Goal: Transaction & Acquisition: Obtain resource

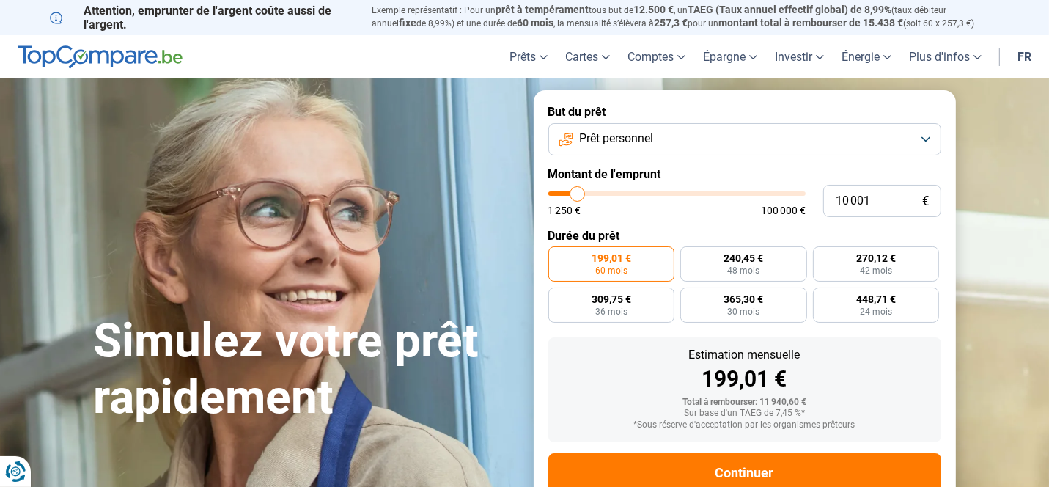
type input "10 250"
type input "10250"
type input "10 750"
type input "10750"
click at [579, 196] on input "range" at bounding box center [676, 193] width 257 height 4
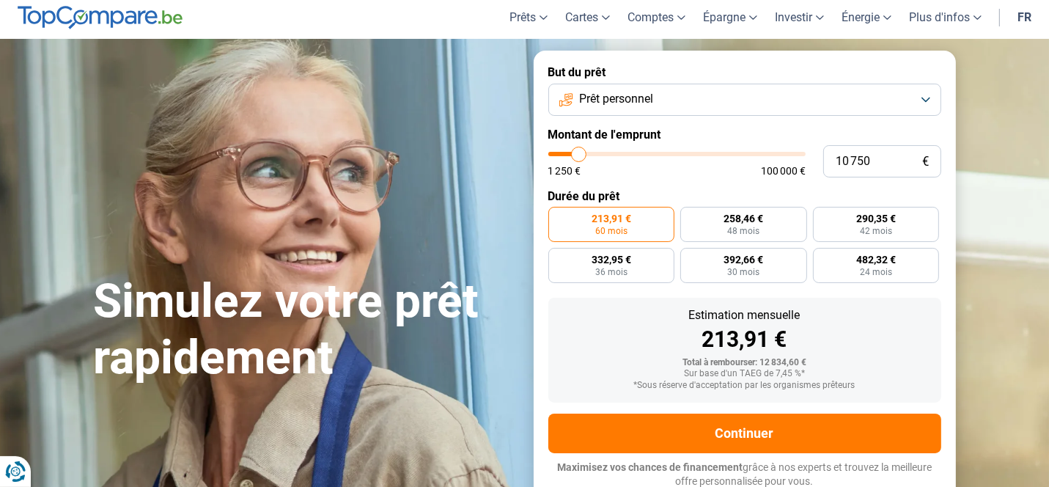
scroll to position [43, 0]
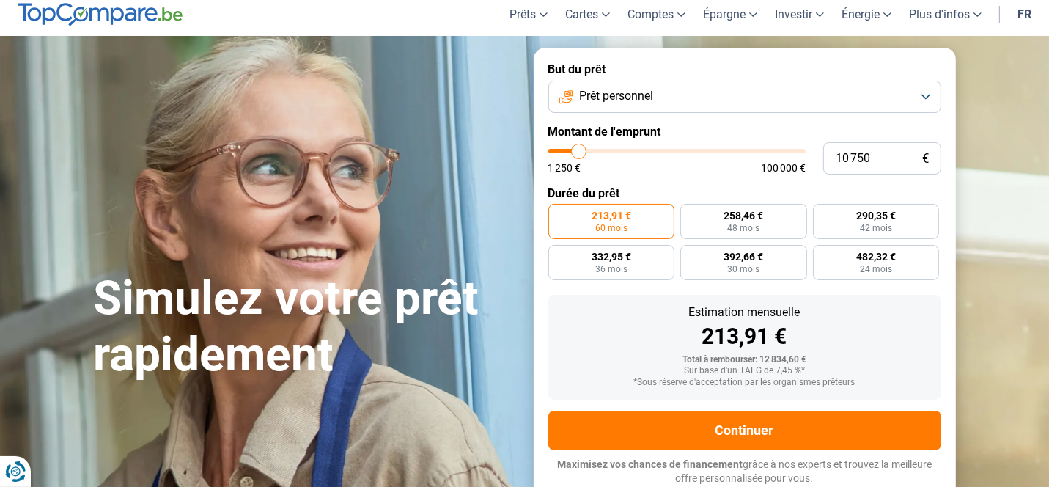
type input "11 250"
type input "11250"
type input "11 500"
type input "11500"
type input "11 750"
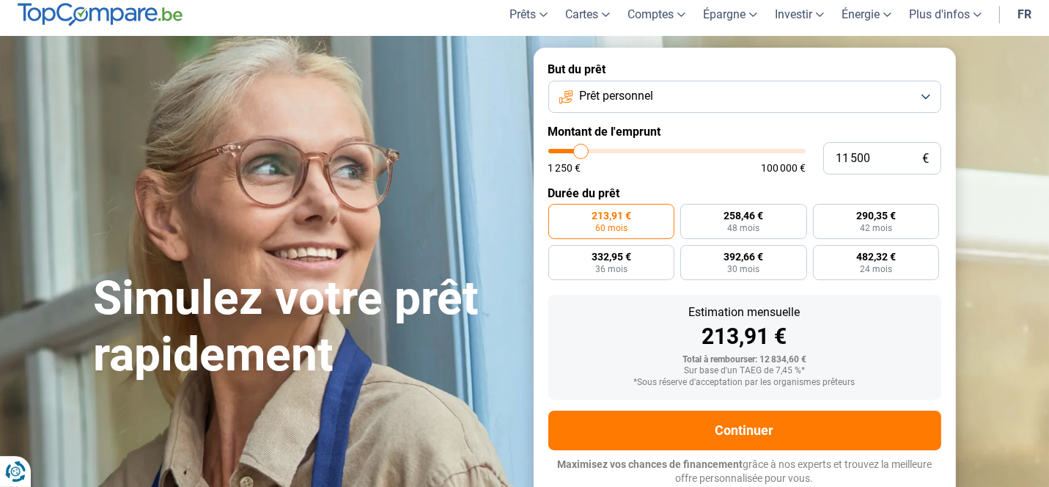
type input "11750"
type input "12 000"
type input "12000"
type input "12 500"
type input "12500"
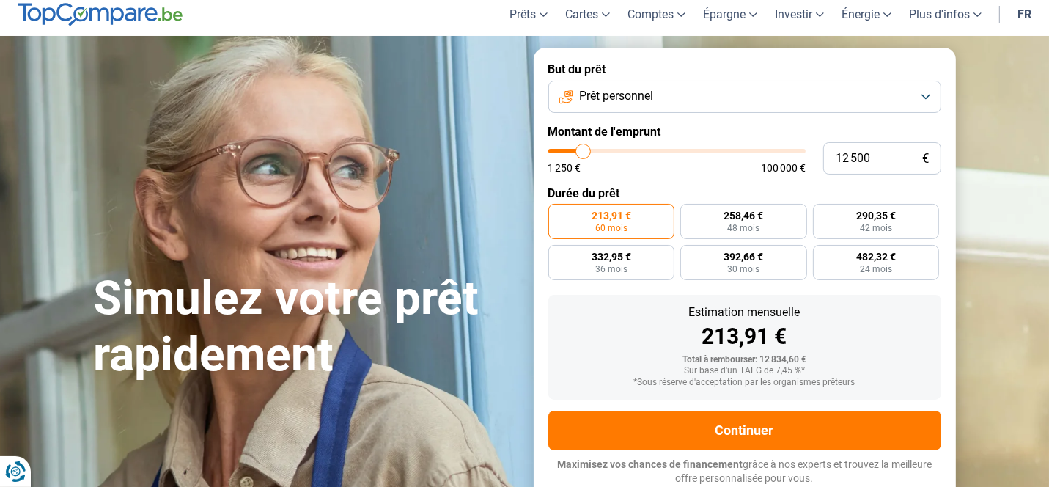
type input "12 750"
type input "12750"
type input "13 000"
type input "13000"
type input "13 750"
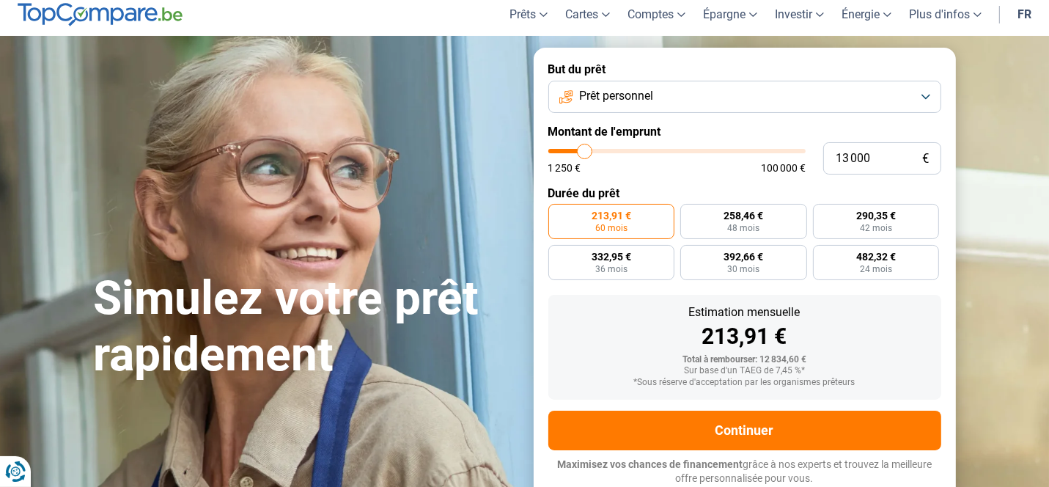
type input "13750"
type input "14 000"
type input "14000"
type input "14 250"
type input "14250"
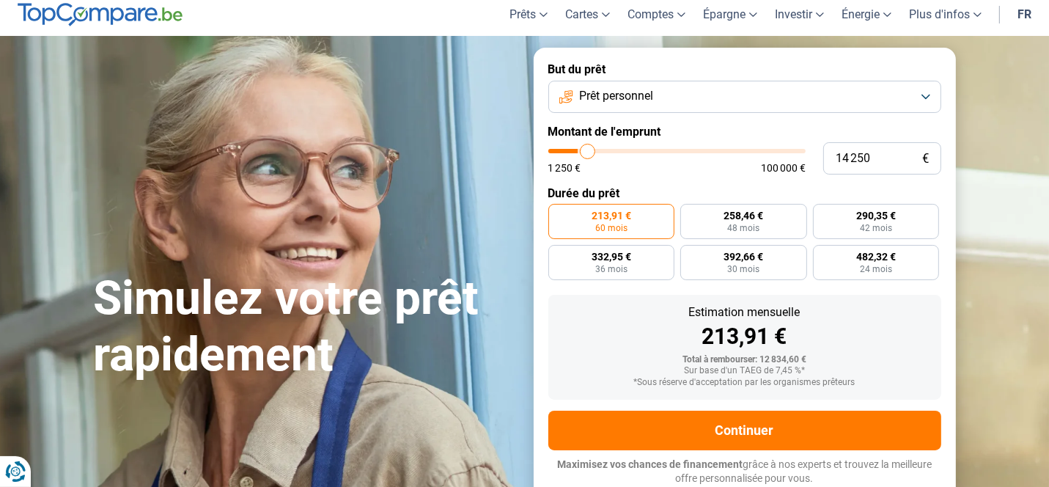
type input "14 500"
type input "14500"
type input "15 000"
type input "15000"
type input "15 250"
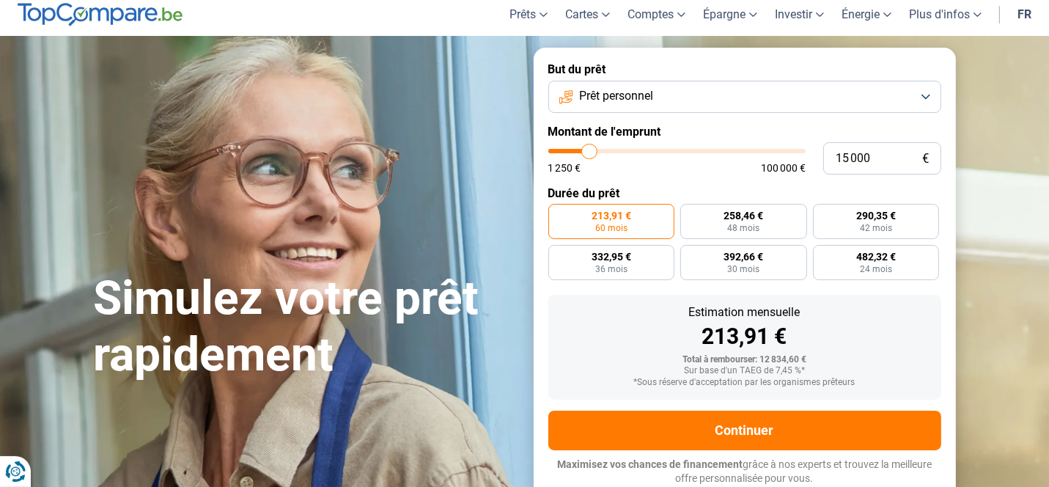
type input "15250"
type input "15 750"
type input "15750"
type input "16 000"
type input "16000"
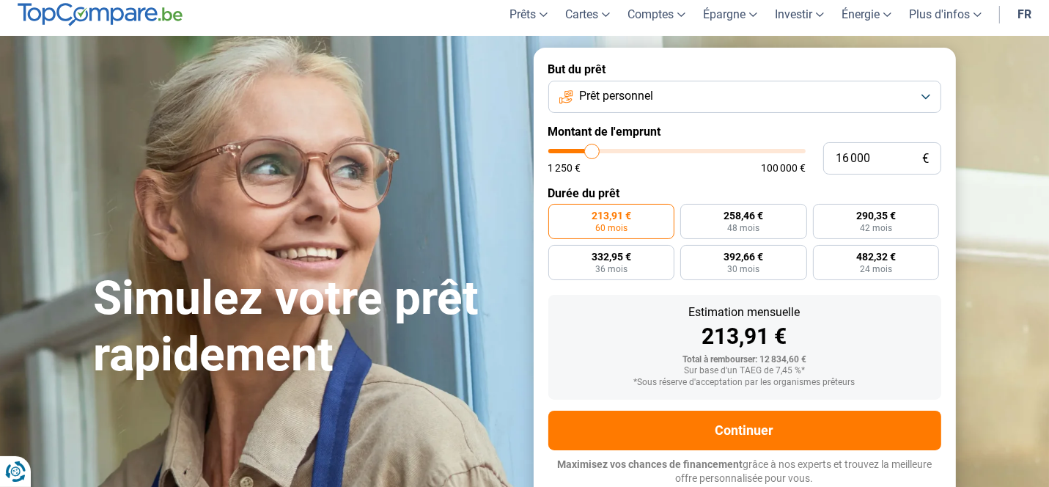
type input "16 250"
type input "16250"
type input "16 750"
type input "16750"
type input "17 250"
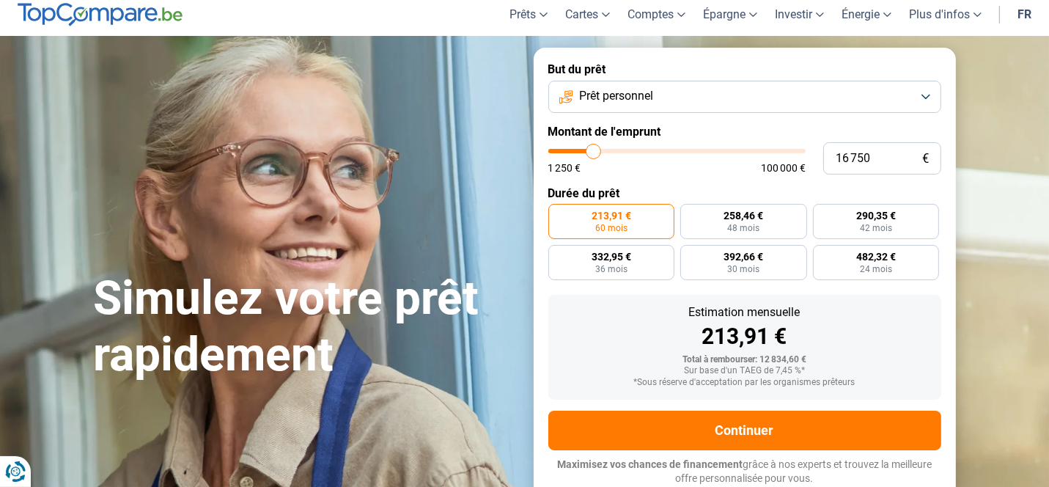
type input "17250"
type input "17 500"
type input "17500"
type input "17 750"
type input "17750"
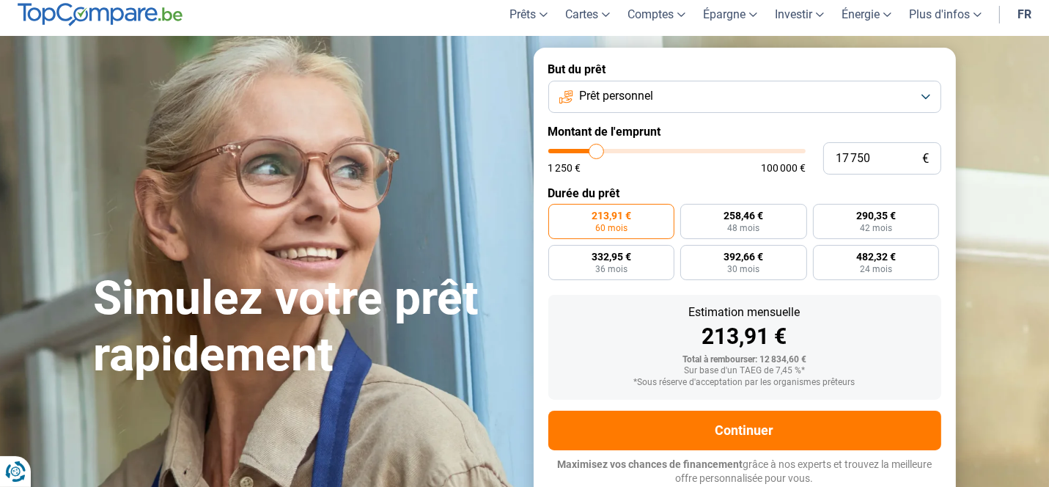
type input "18 250"
type input "18250"
type input "18 500"
type input "18500"
type input "18 750"
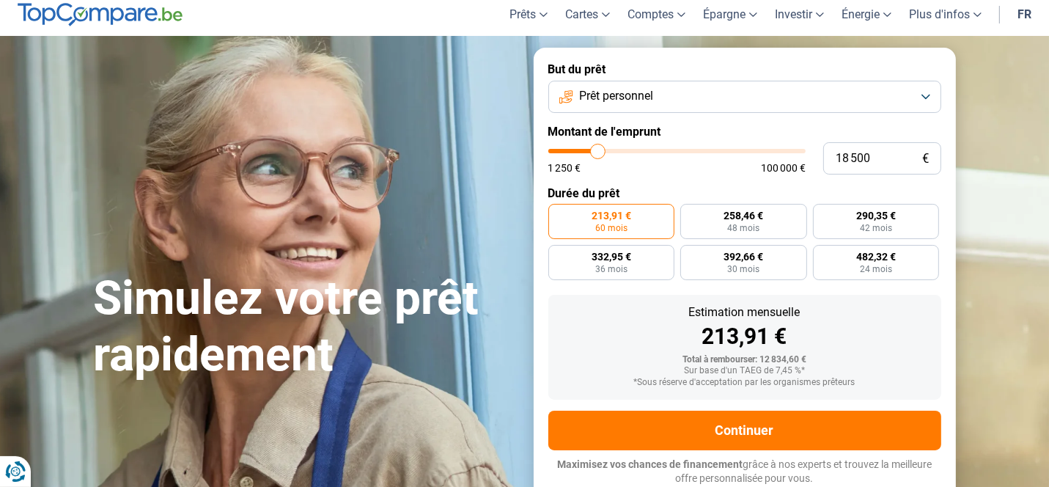
type input "18750"
type input "19 000"
type input "19000"
type input "19 250"
type input "19250"
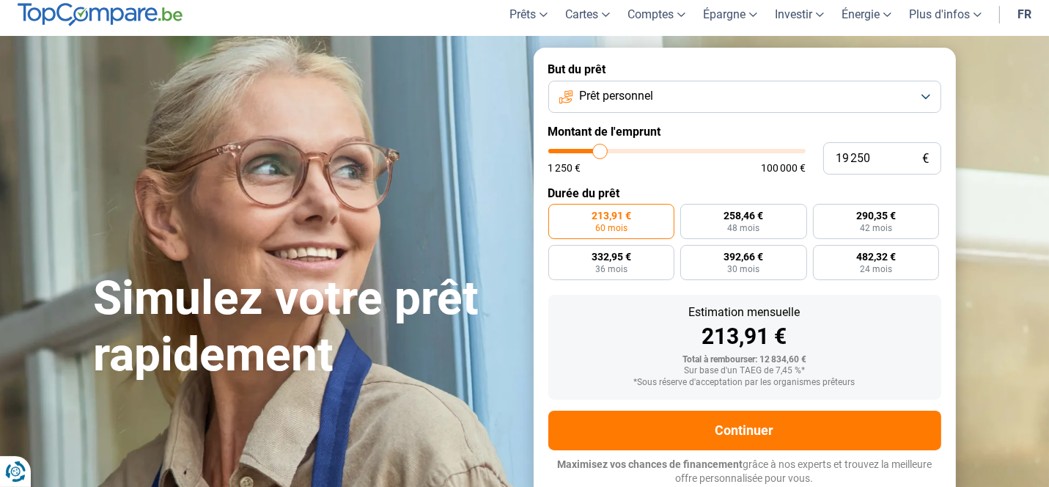
type input "19 500"
type input "19500"
type input "19 250"
type input "19250"
type input "18 750"
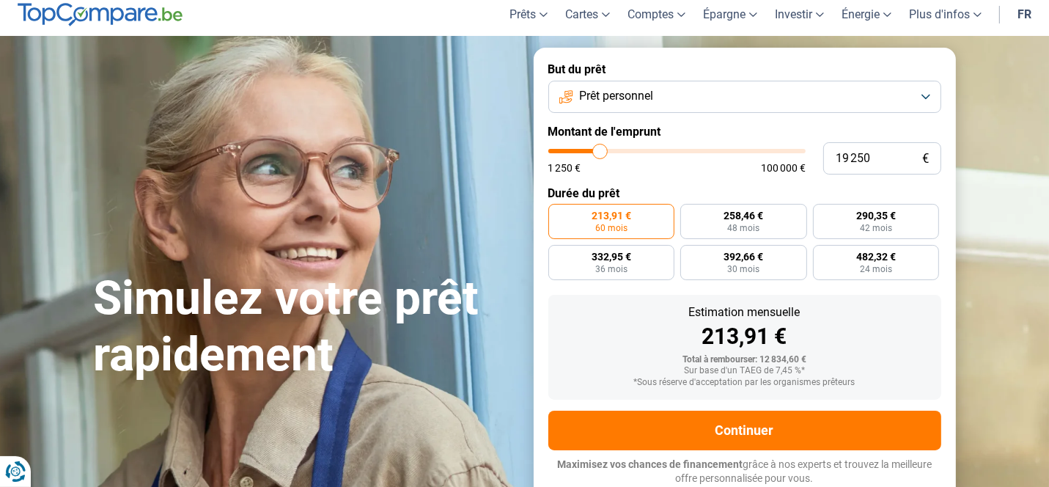
type input "18750"
type input "18 500"
type input "18500"
type input "18 000"
type input "18000"
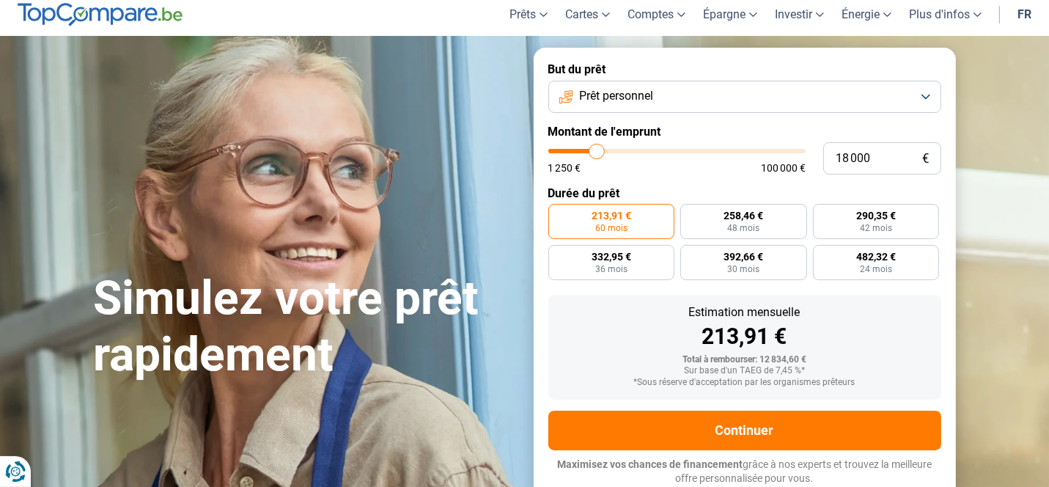
type input "17 500"
type input "17500"
type input "17 250"
type input "17250"
type input "17 000"
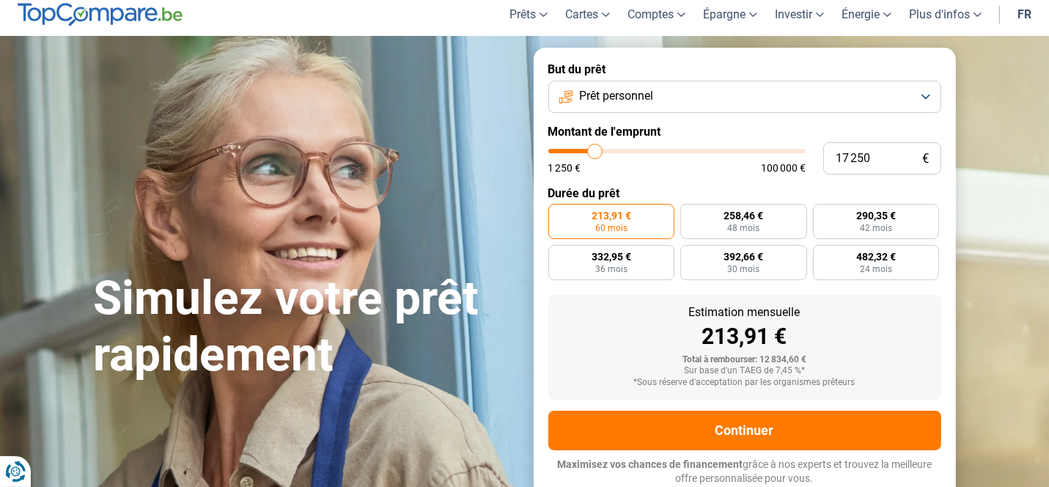
type input "17000"
type input "16 750"
type input "16750"
type input "16 250"
type input "16250"
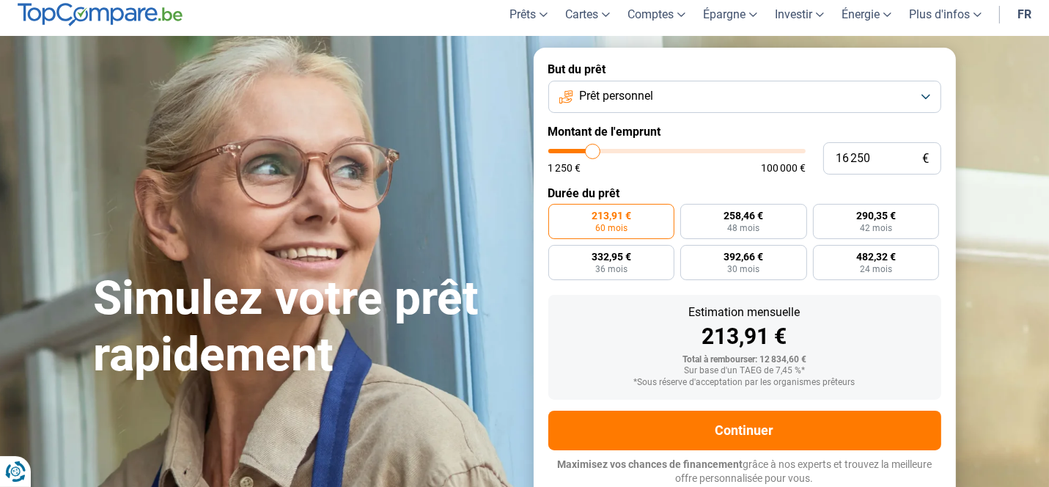
type input "16 000"
type input "16000"
type input "15 750"
type input "15750"
type input "15 250"
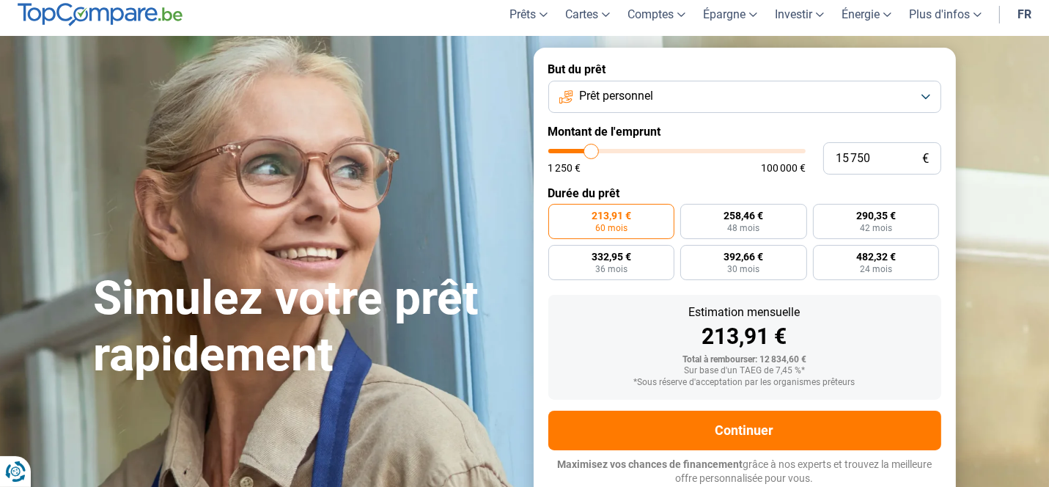
type input "15250"
type input "15 000"
type input "15000"
type input "14 500"
type input "14500"
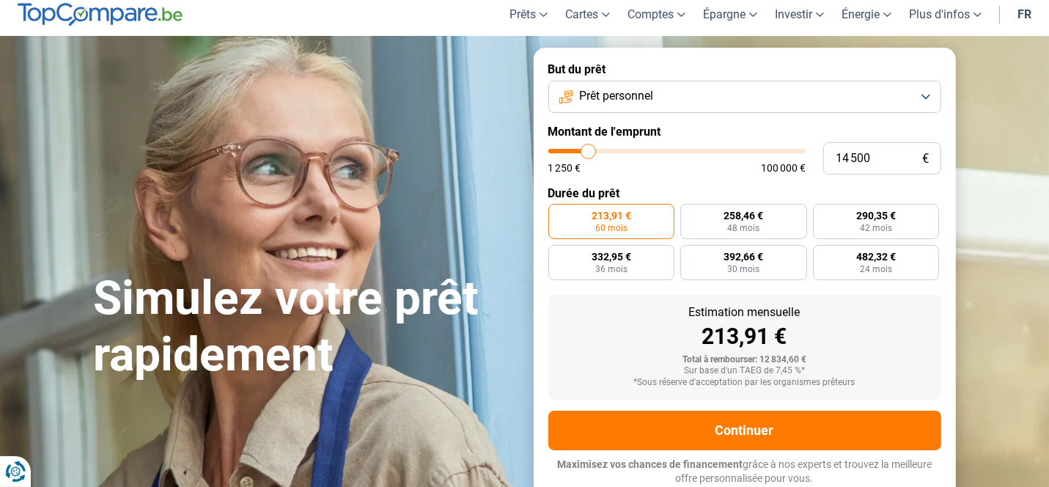
type input "14 250"
type input "14250"
type input "14 000"
type input "14000"
type input "13 750"
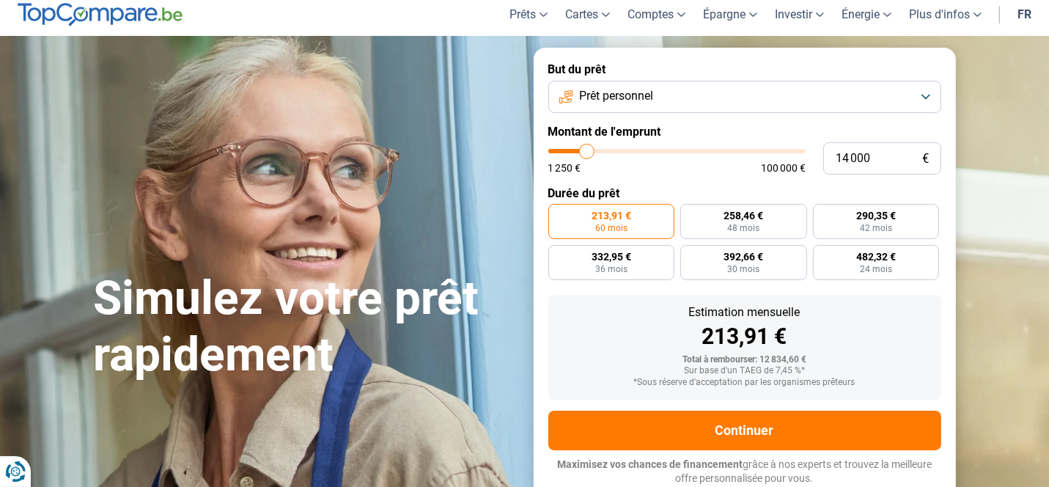
type input "13750"
type input "13 500"
type input "13500"
type input "13 250"
type input "13250"
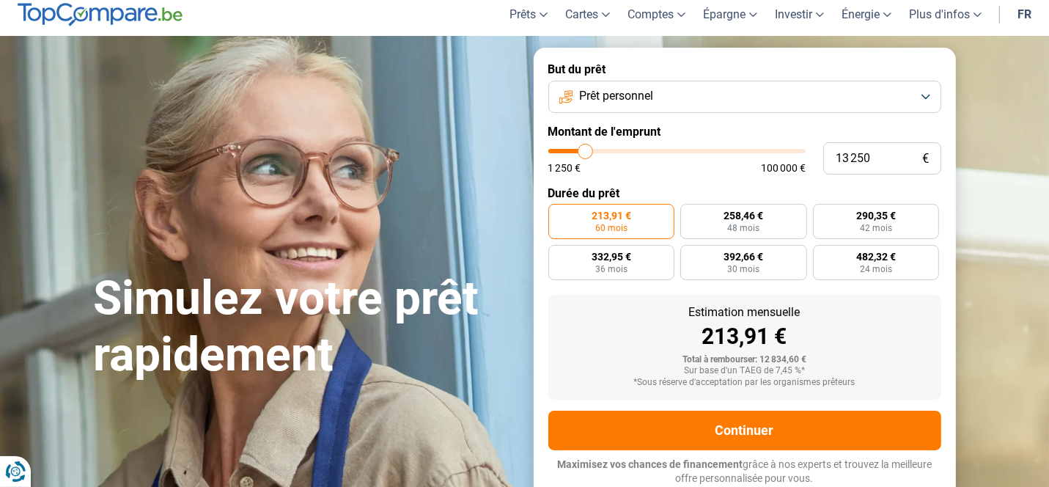
type input "12 750"
type input "12750"
type input "12 500"
type input "12500"
type input "12 250"
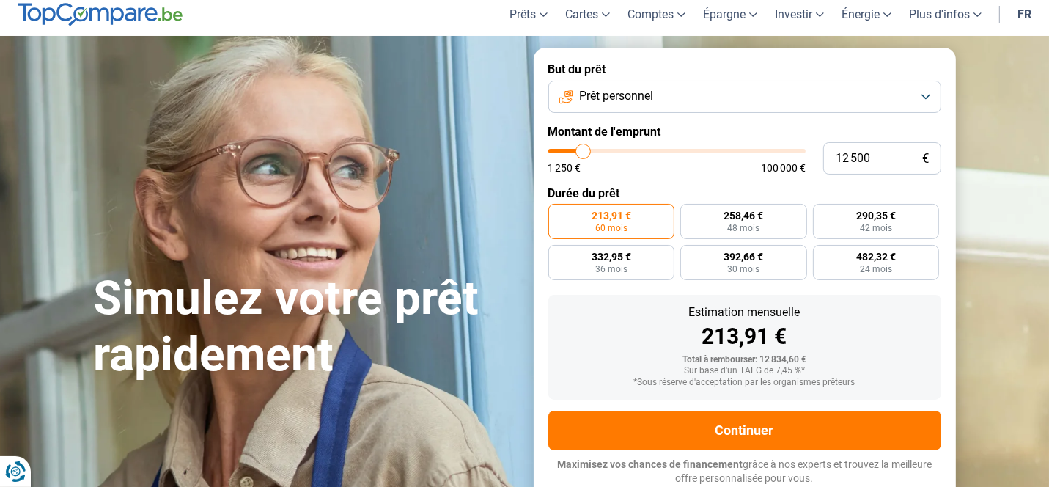
type input "12250"
type input "11 750"
type input "11750"
type input "11 500"
type input "11500"
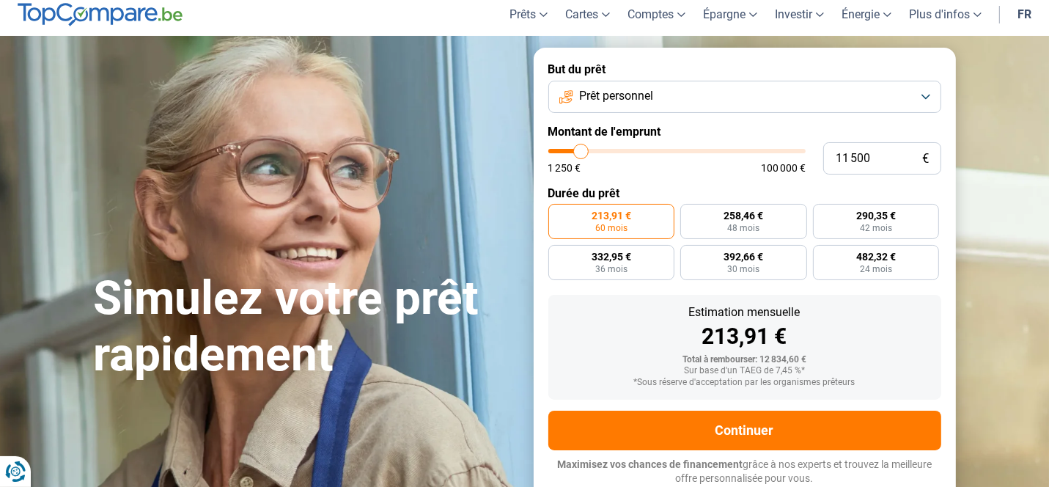
type input "11 250"
type input "11250"
type input "10 750"
type input "10750"
type input "10 250"
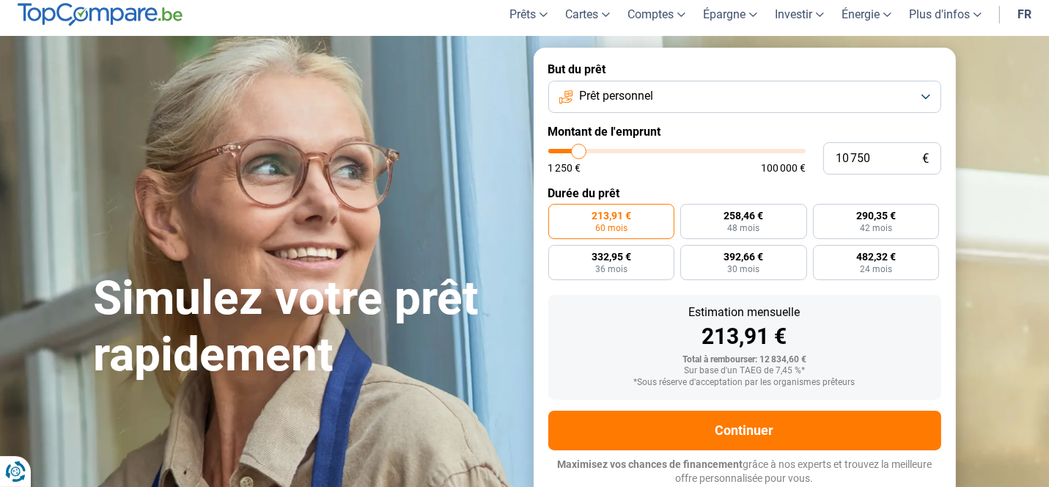
type input "10250"
type input "9 750"
type input "9750"
type input "9 500"
type input "9500"
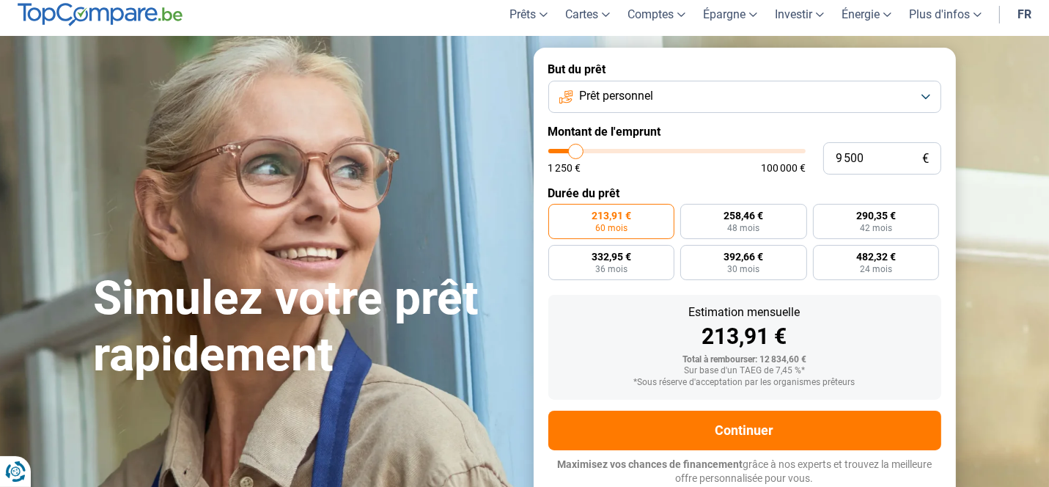
type input "9 000"
type input "9000"
type input "8 750"
type input "8750"
type input "8 500"
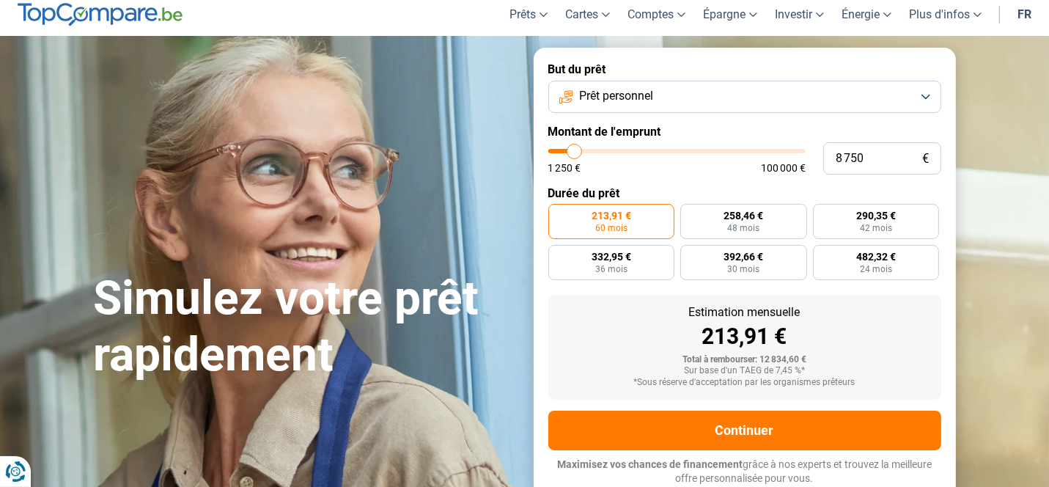
type input "8500"
type input "8 250"
type input "8250"
type input "8 000"
type input "8000"
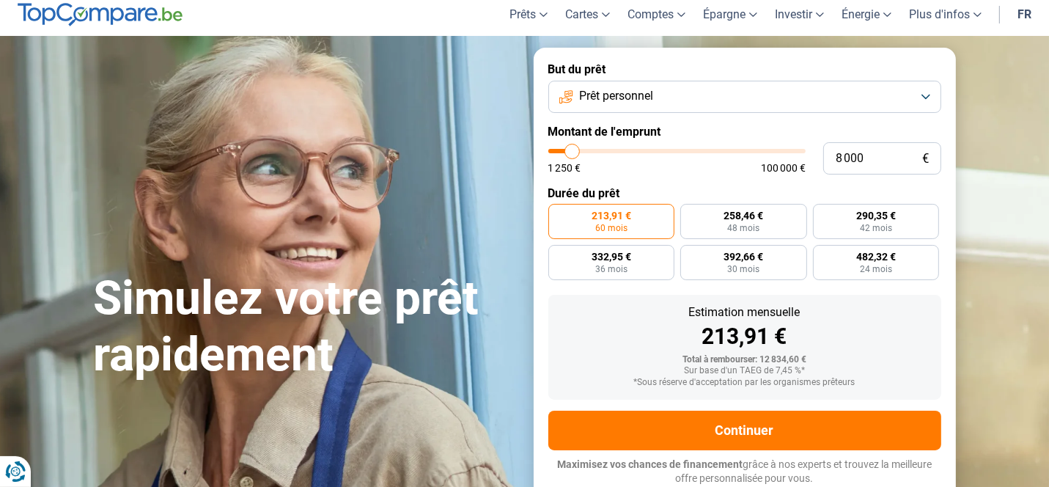
type input "7 750"
type input "7750"
type input "7 500"
type input "7500"
type input "7 250"
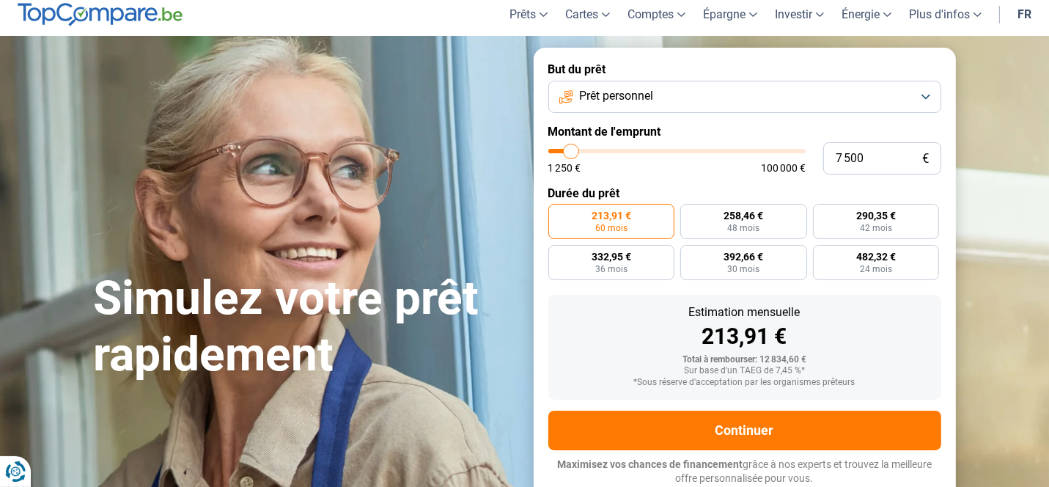
type input "7250"
type input "6 750"
type input "6750"
type input "6 500"
type input "6500"
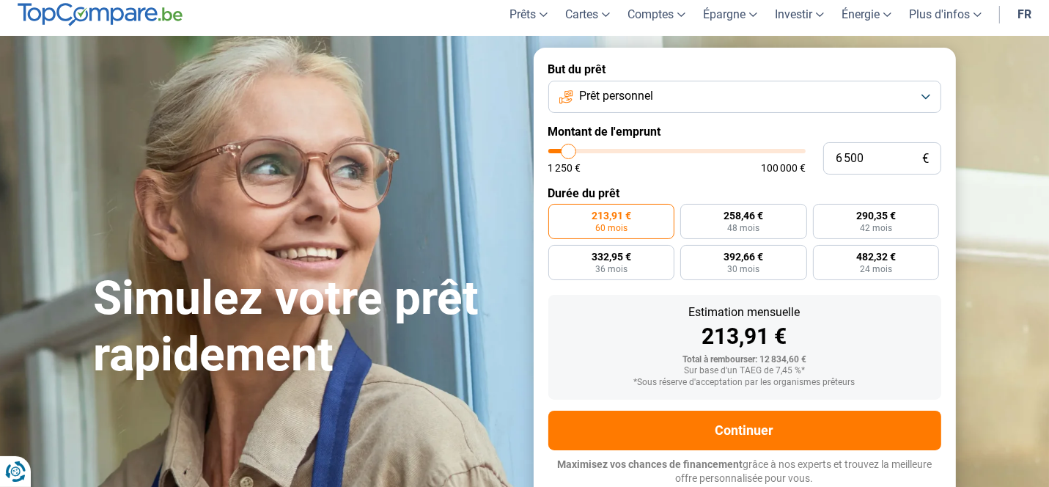
type input "6 000"
type input "6000"
type input "5 500"
type input "5500"
type input "5 000"
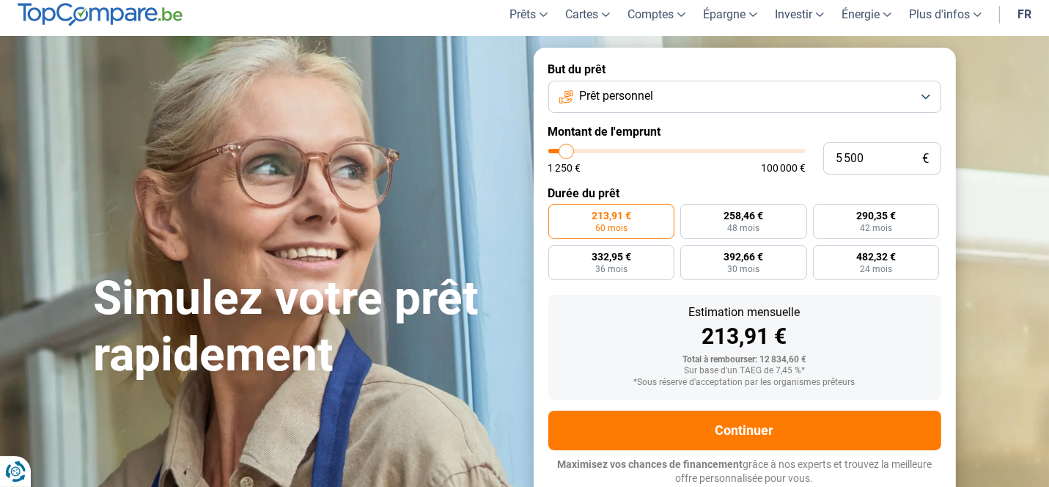
type input "5000"
type input "4 750"
type input "4750"
type input "4 500"
type input "4500"
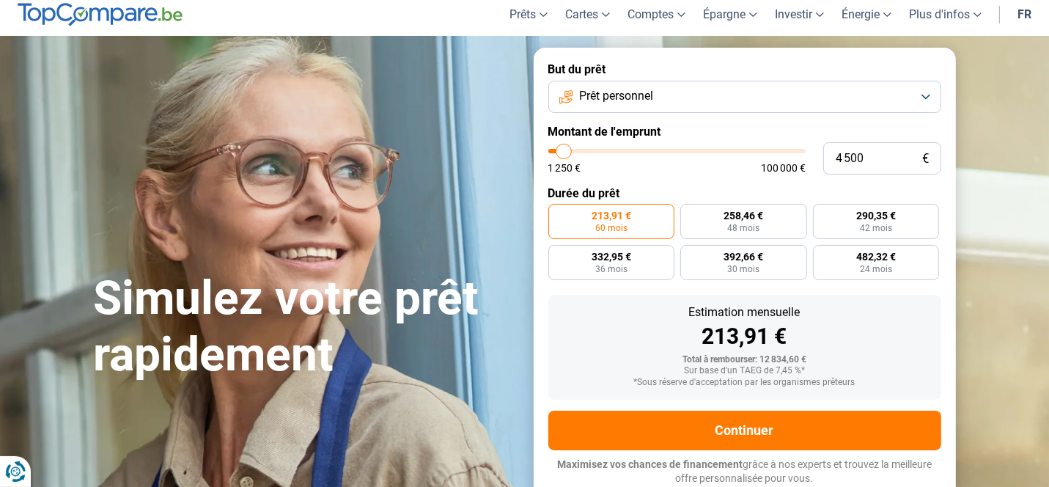
type input "4 250"
type input "4250"
type input "4 000"
type input "4000"
type input "3 750"
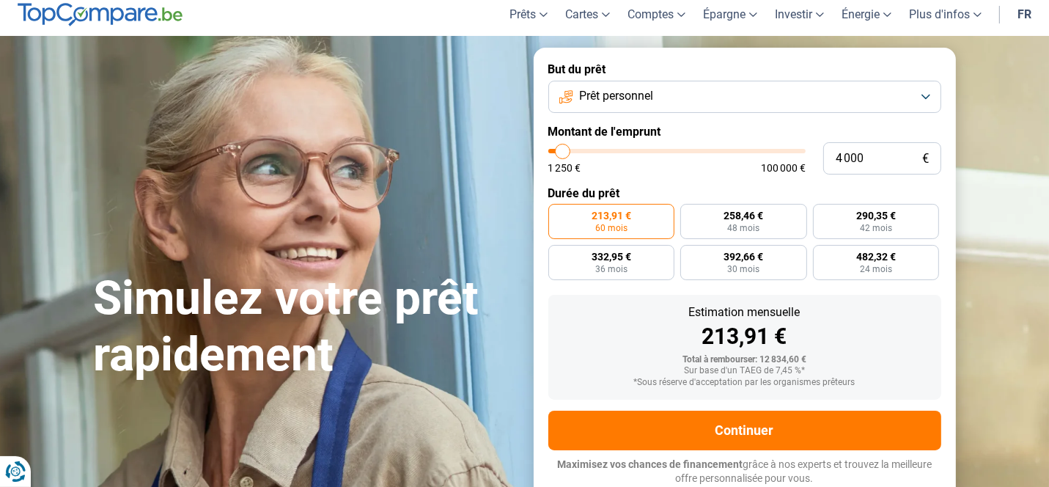
type input "3750"
type input "3 250"
type input "3250"
type input "2 750"
type input "2750"
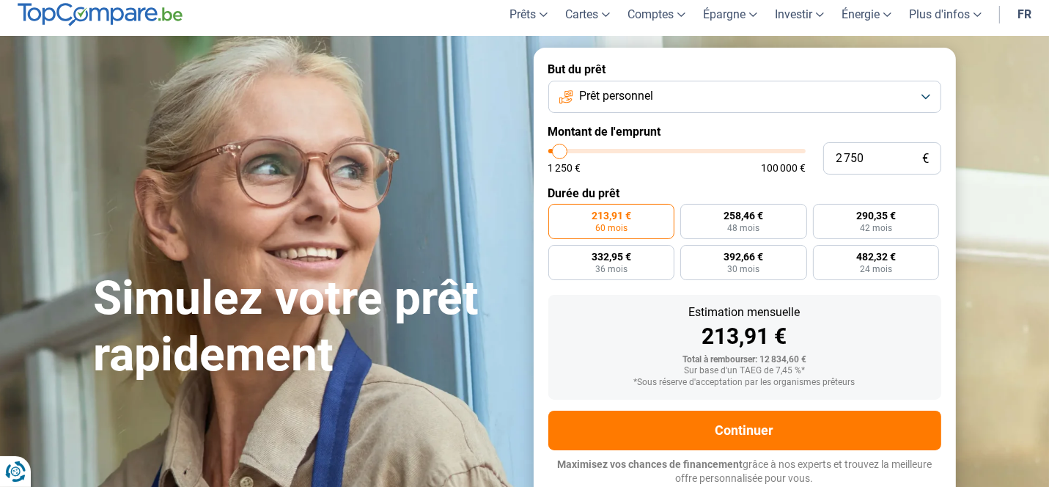
type input "2 500"
type input "2500"
type input "2 250"
type input "2250"
type input "2 000"
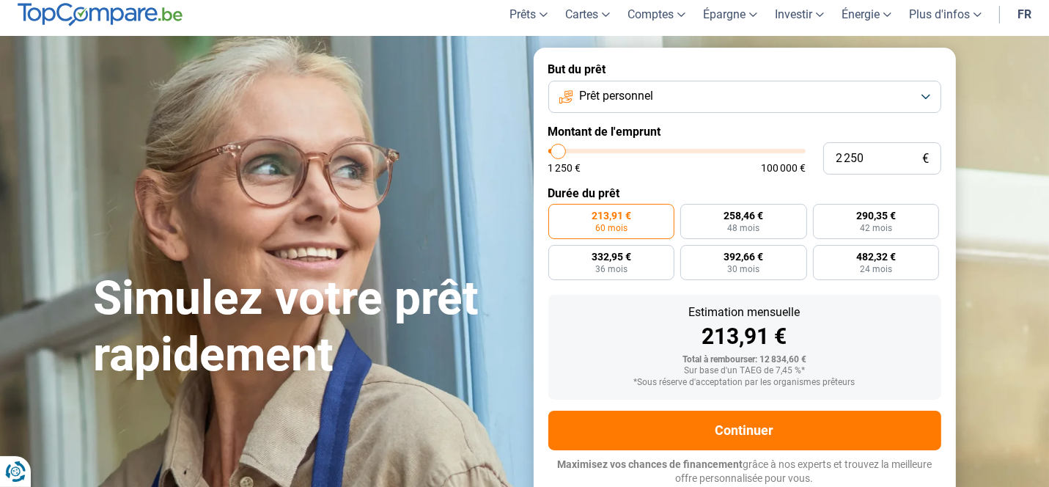
type input "2000"
type input "1 750"
type input "1750"
type input "2 000"
type input "2000"
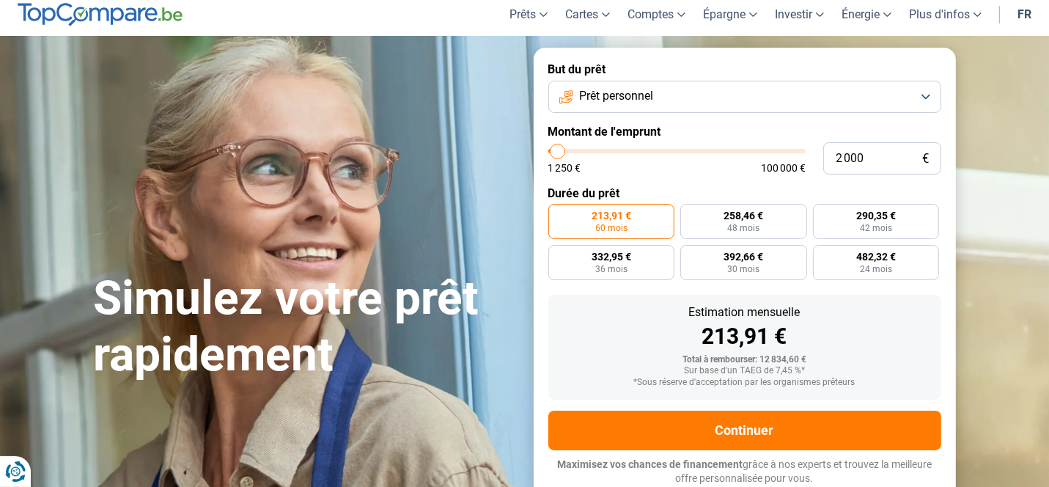
type input "2 250"
type input "2250"
type input "2 500"
type input "2500"
type input "2 750"
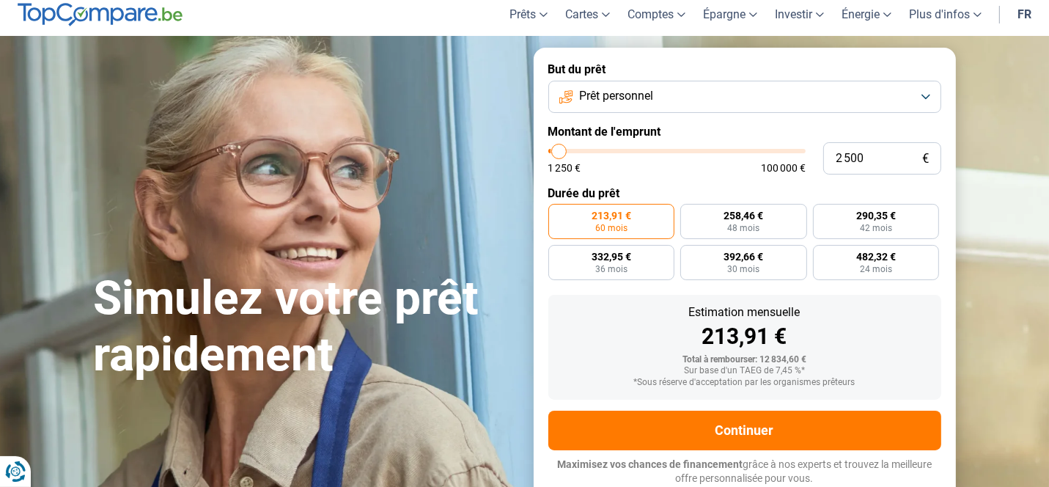
type input "2750"
type input "3 000"
type input "3000"
type input "3 250"
type input "3250"
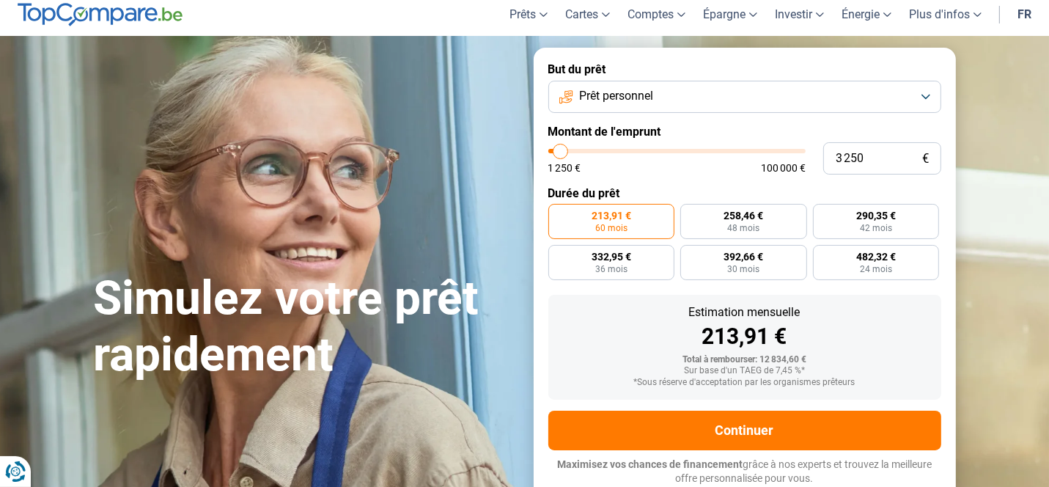
type input "3 000"
type input "3000"
type input "2 500"
type input "2500"
type input "2 250"
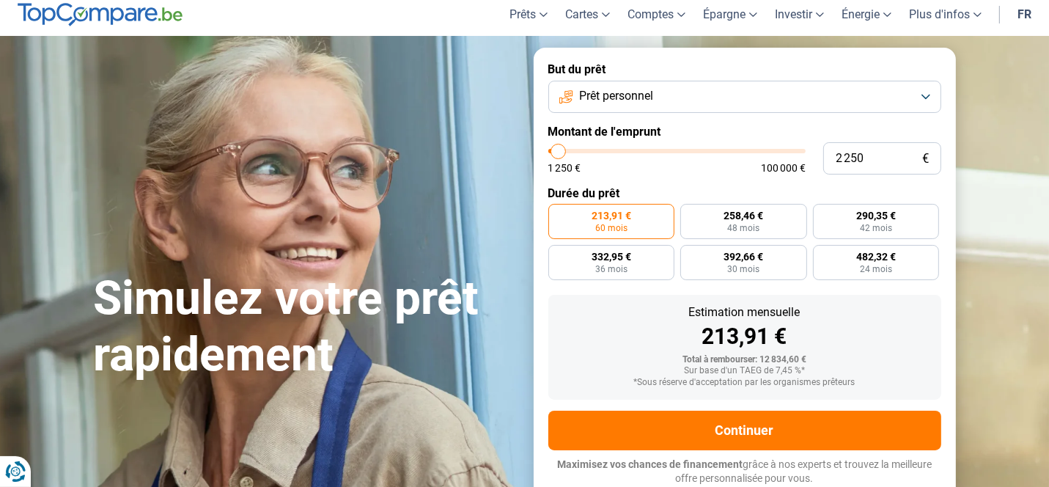
drag, startPoint x: 580, startPoint y: 150, endPoint x: 559, endPoint y: 145, distance: 21.7
type input "2250"
click at [559, 149] on input "range" at bounding box center [676, 151] width 257 height 4
radio input "true"
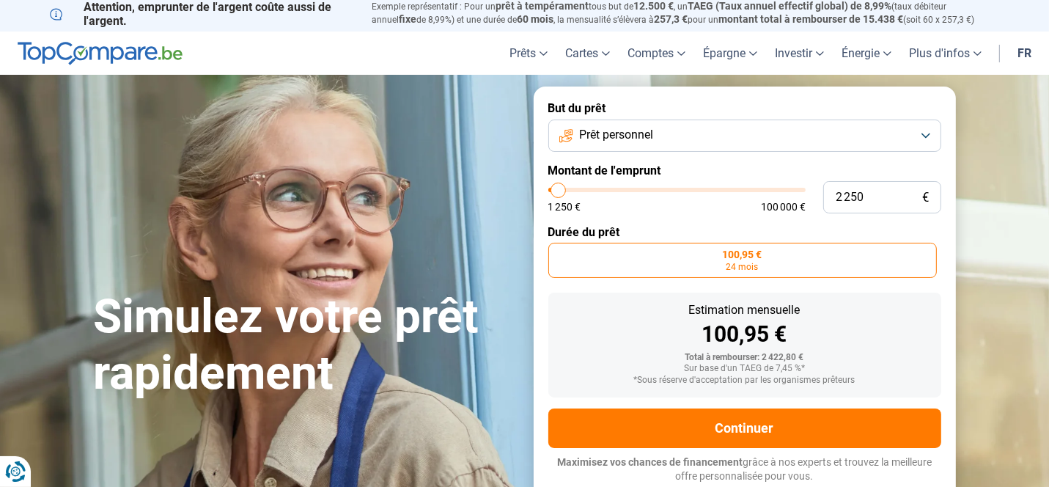
scroll to position [1, 0]
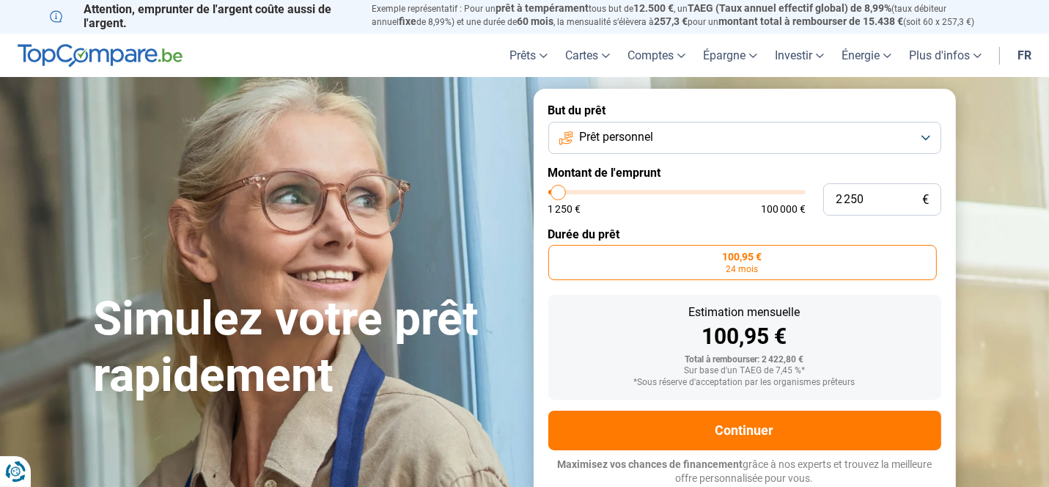
type input "4 250"
type input "4250"
type input "4 500"
type input "4500"
type input "4 750"
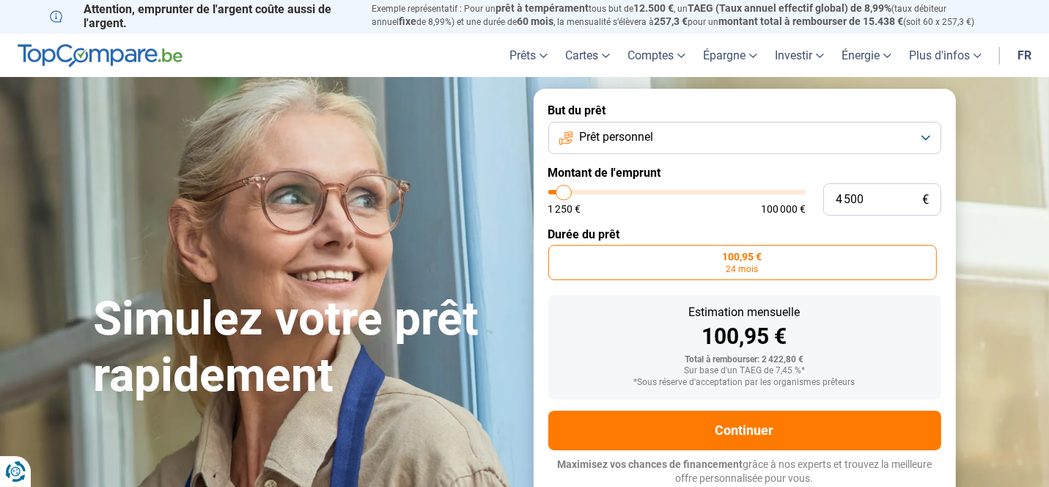
type input "4750"
type input "4 500"
type input "4500"
type input "4 250"
type input "4250"
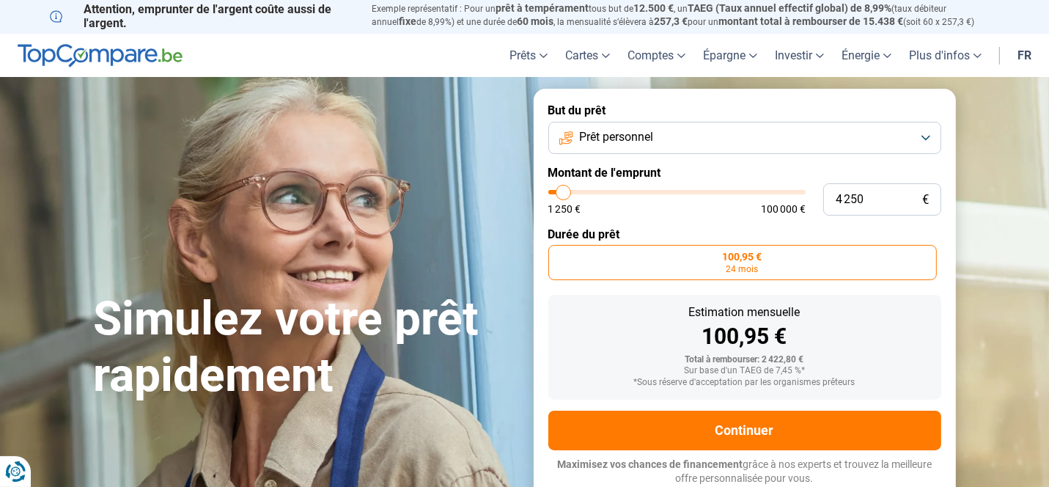
type input "3 750"
type input "3750"
type input "3 250"
type input "3250"
type input "3 000"
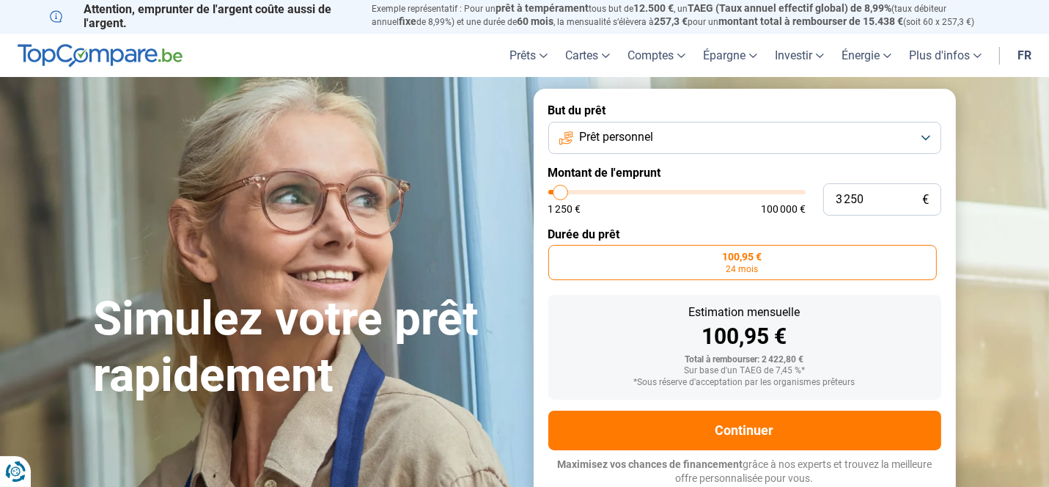
type input "3000"
type input "3 500"
type input "3500"
type input "4 000"
click at [562, 191] on input "range" at bounding box center [676, 192] width 257 height 4
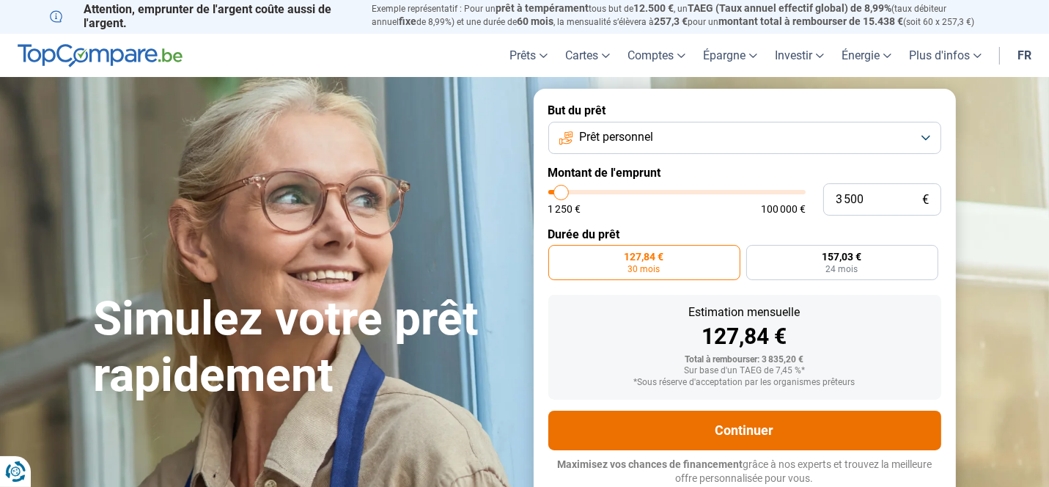
click at [745, 427] on button "Continuer" at bounding box center [744, 431] width 393 height 40
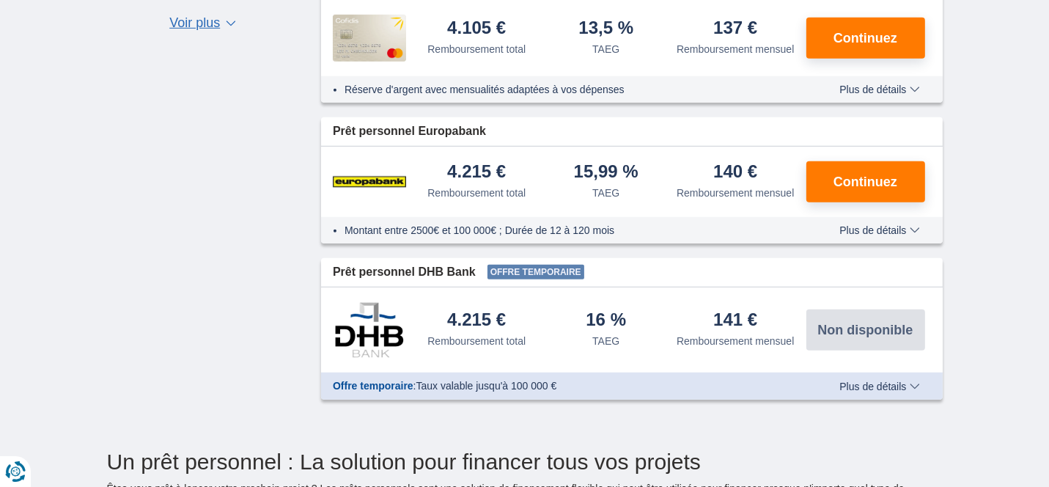
scroll to position [807, 0]
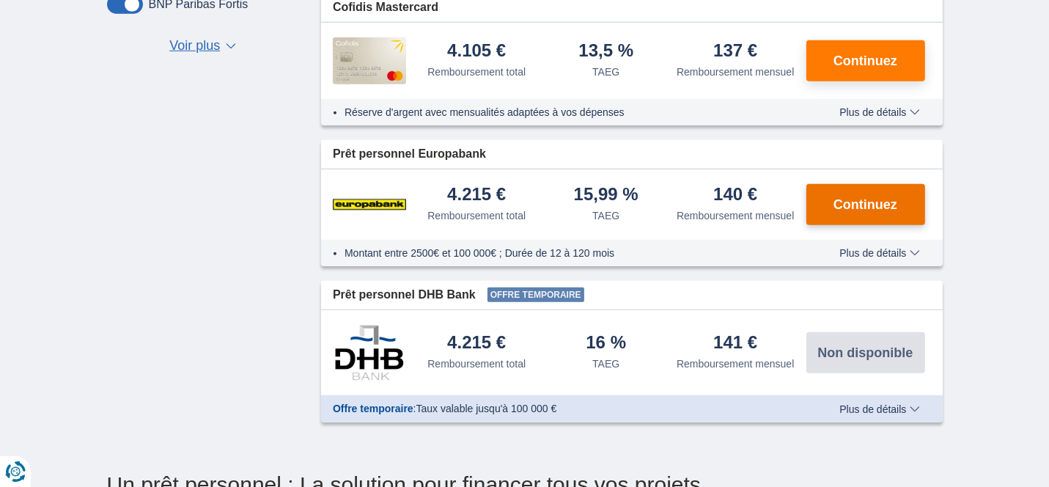
click at [862, 198] on span "Continuez" at bounding box center [866, 204] width 64 height 13
